Goal: Information Seeking & Learning: Find specific fact

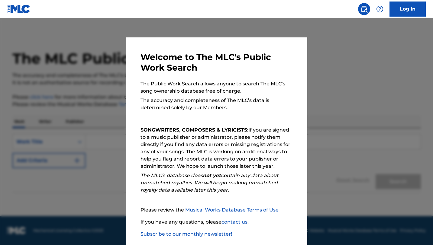
click at [77, 37] on div at bounding box center [216, 140] width 433 height 245
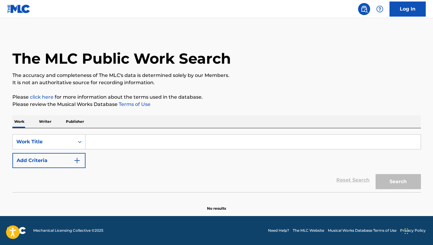
click at [115, 142] on input "Search Form" at bounding box center [253, 142] width 335 height 15
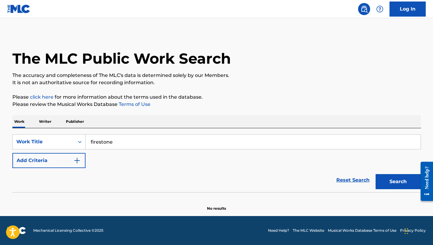
type input "firestone"
click at [88, 155] on div "SearchWithCriteriac1f47637-4f1d-41fd-ac8f-7cd08b536bbc Work Title firestone Add…" at bounding box center [216, 151] width 409 height 34
click at [77, 160] on img "Search Form" at bounding box center [76, 160] width 7 height 7
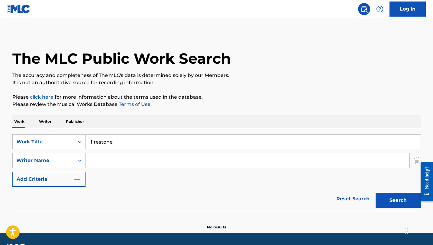
click at [112, 164] on input "Search Form" at bounding box center [248, 161] width 324 height 15
type input "[PERSON_NAME]"
click at [376, 193] on button "Search" at bounding box center [398, 200] width 45 height 15
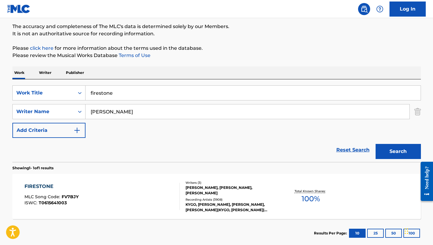
scroll to position [83, 0]
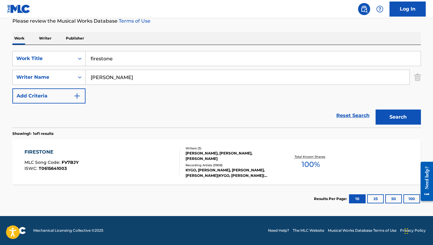
click at [46, 150] on div "FIRESTONE" at bounding box center [51, 152] width 54 height 7
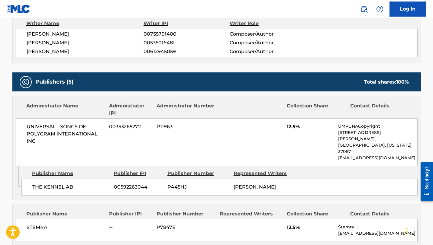
scroll to position [78, 0]
